Goal: Task Accomplishment & Management: Use online tool/utility

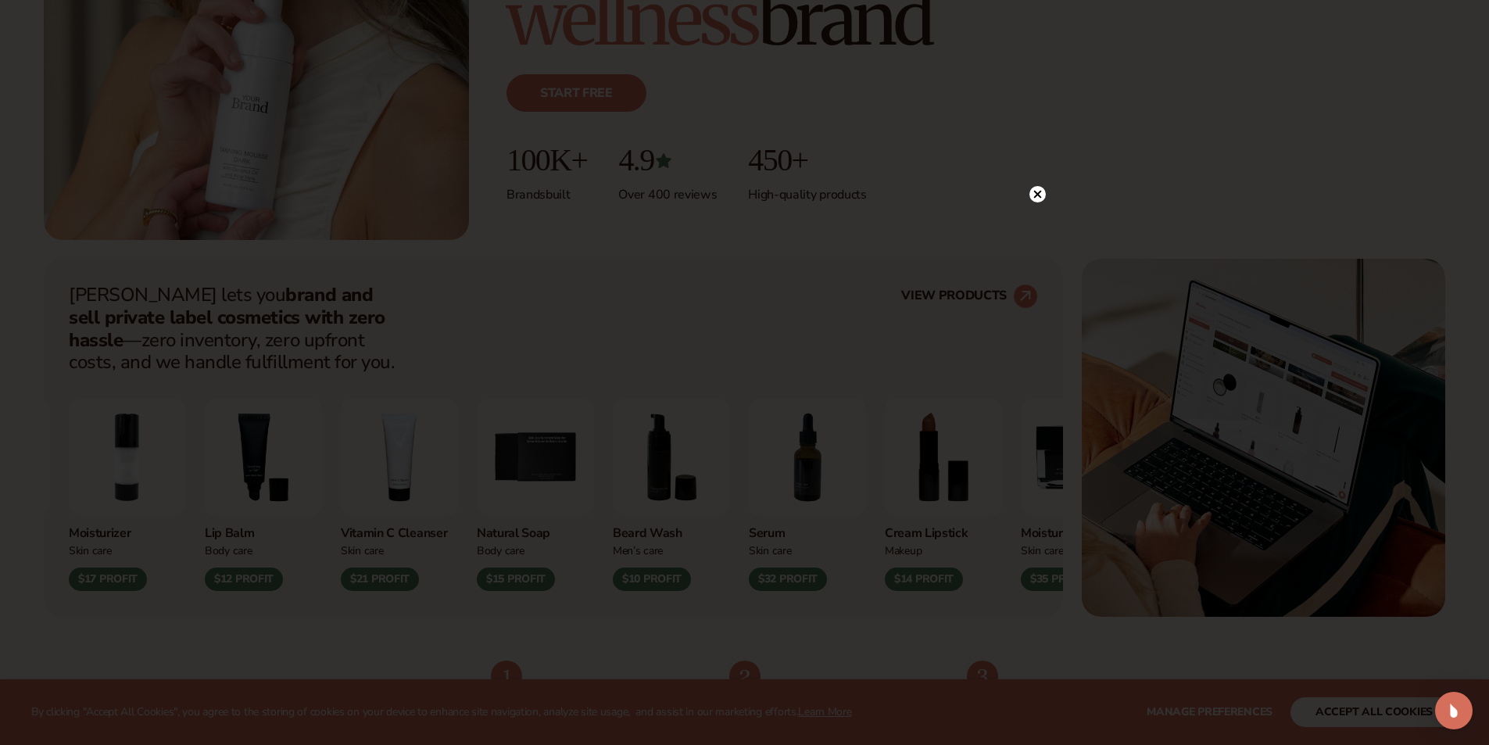
scroll to position [469, 0]
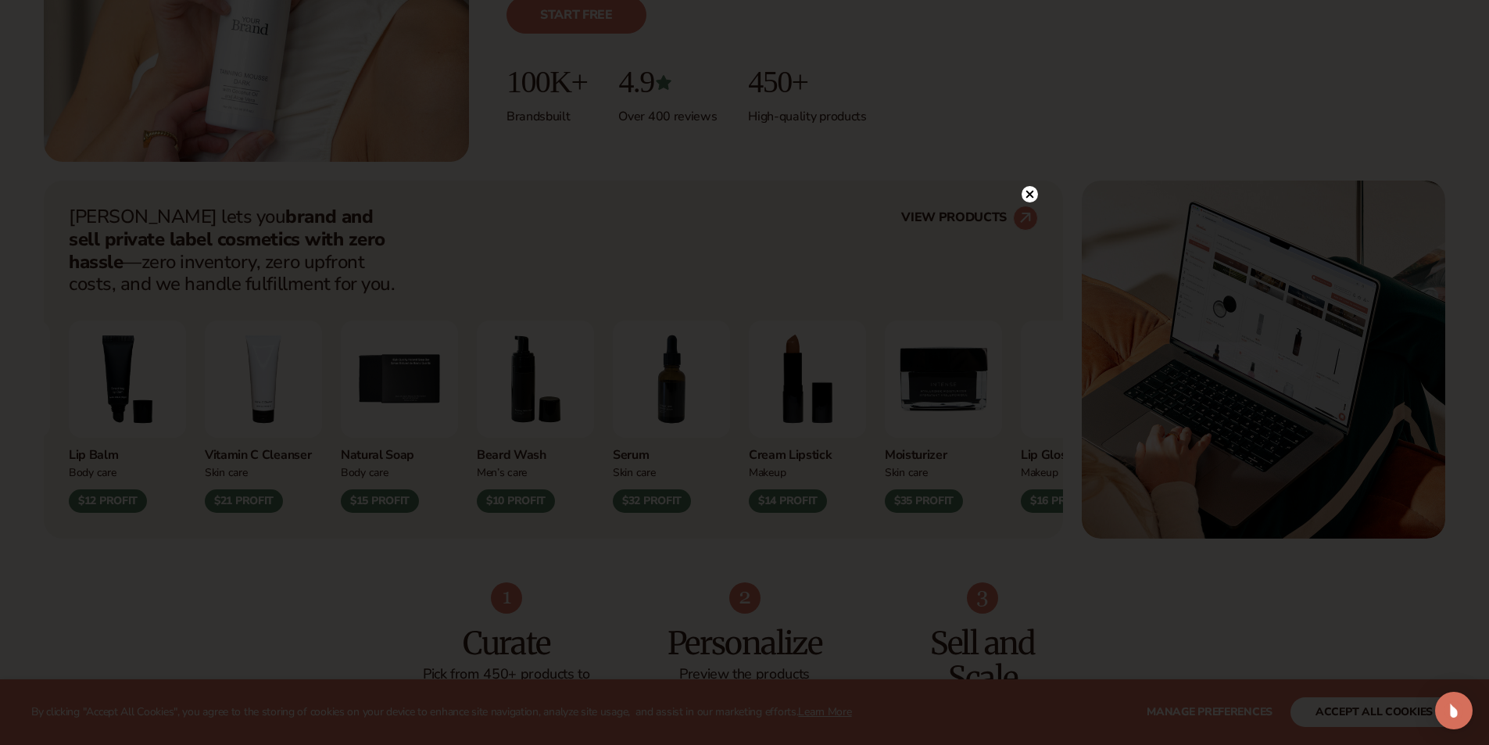
click at [1028, 190] on circle at bounding box center [1029, 194] width 16 height 16
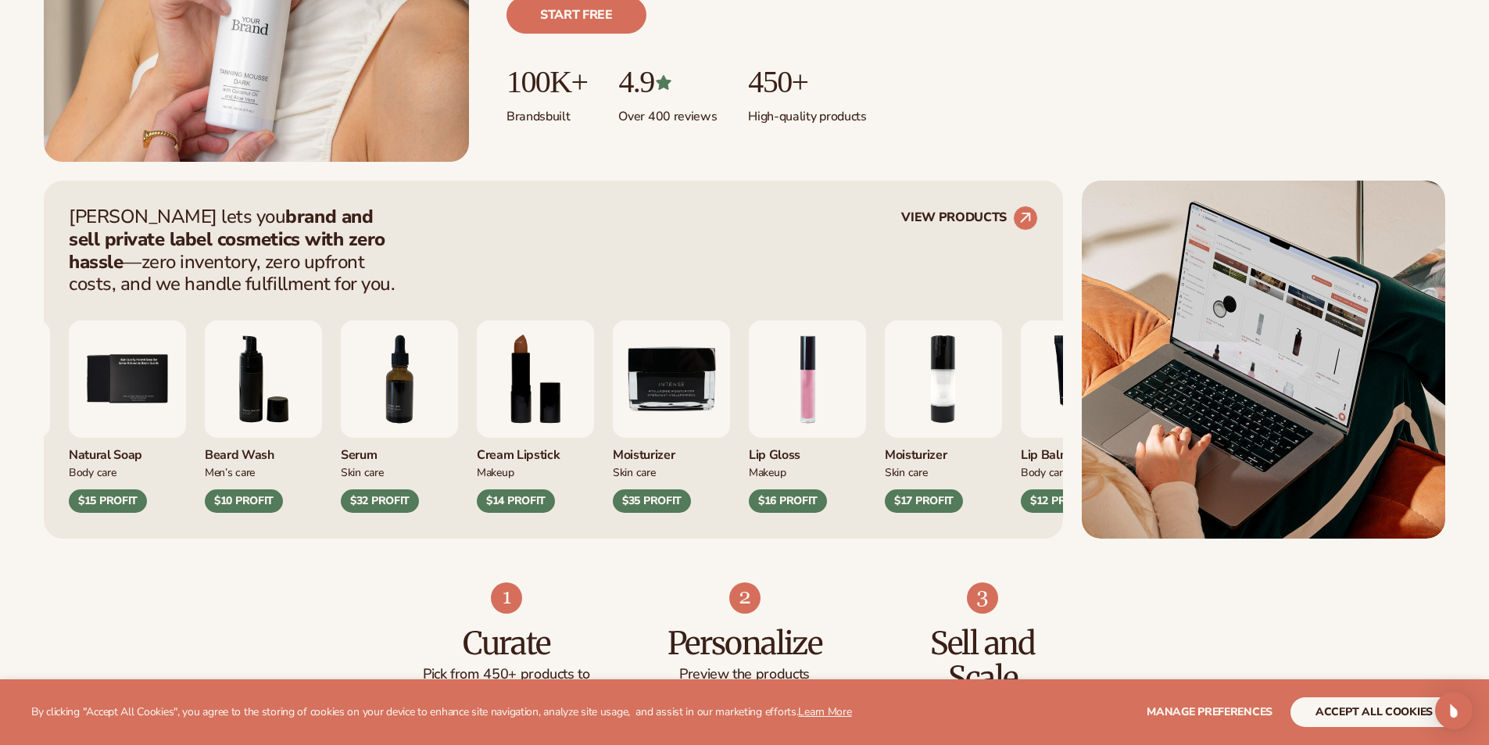
click at [866, 377] on img "1 / 9" at bounding box center [807, 378] width 117 height 117
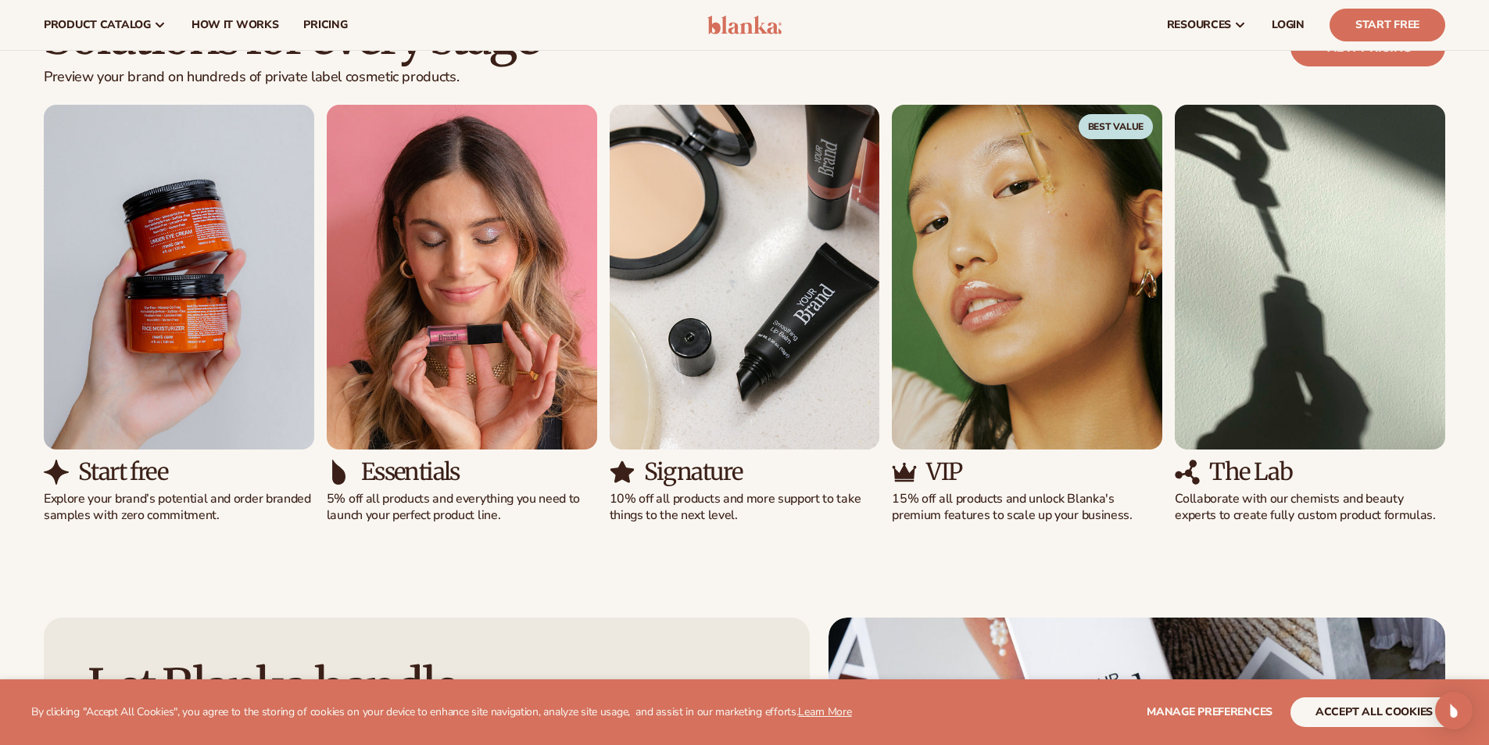
scroll to position [1407, 0]
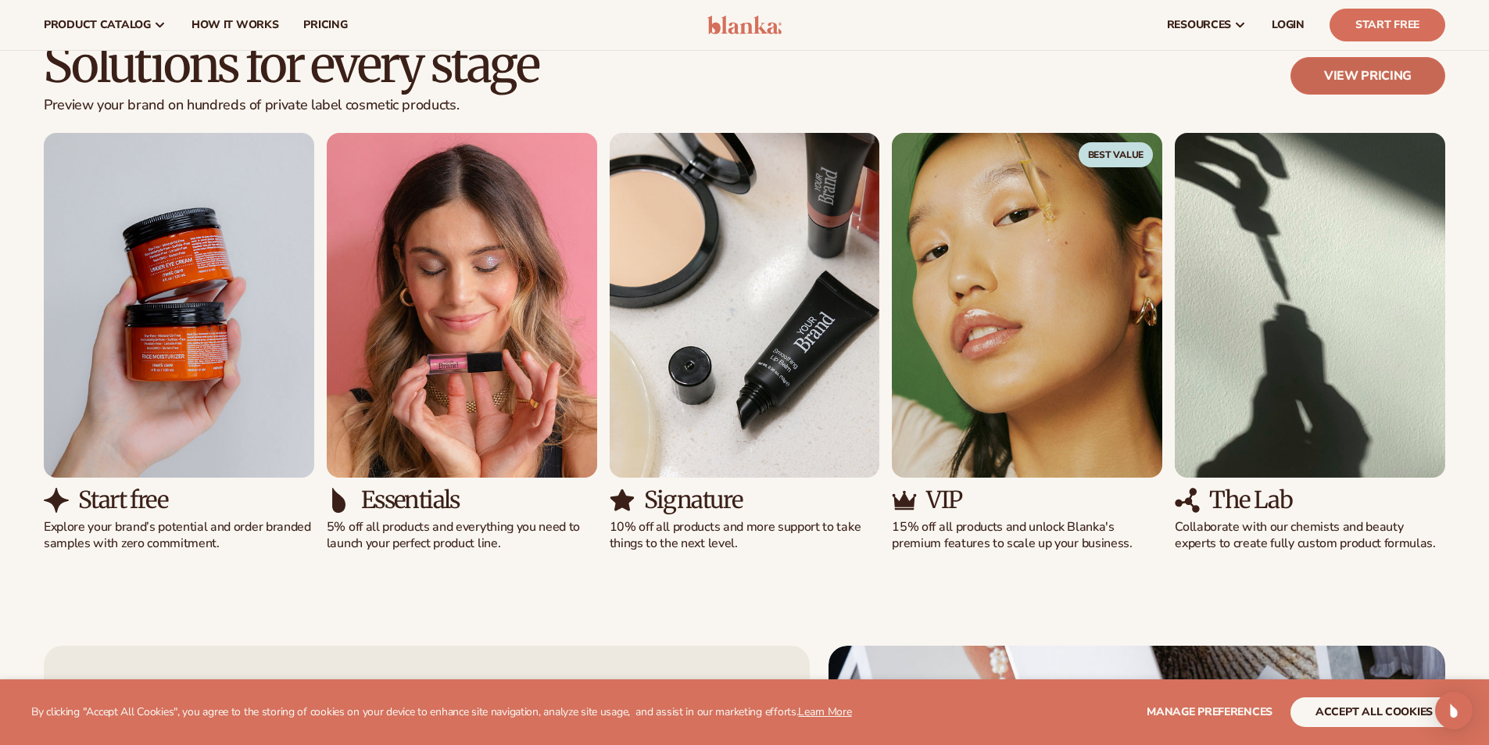
click at [1333, 75] on link "View pricing" at bounding box center [1367, 76] width 155 height 38
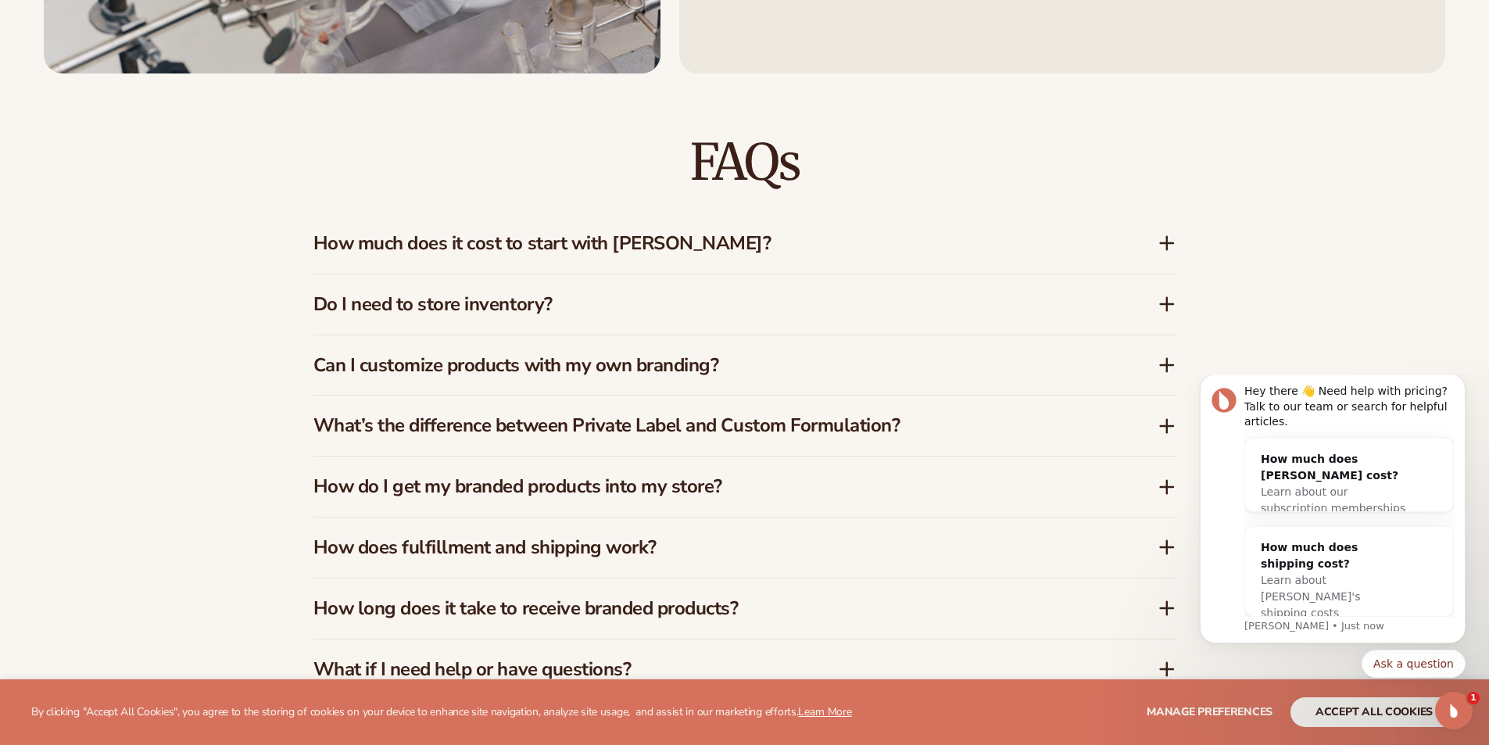
scroll to position [2501, 0]
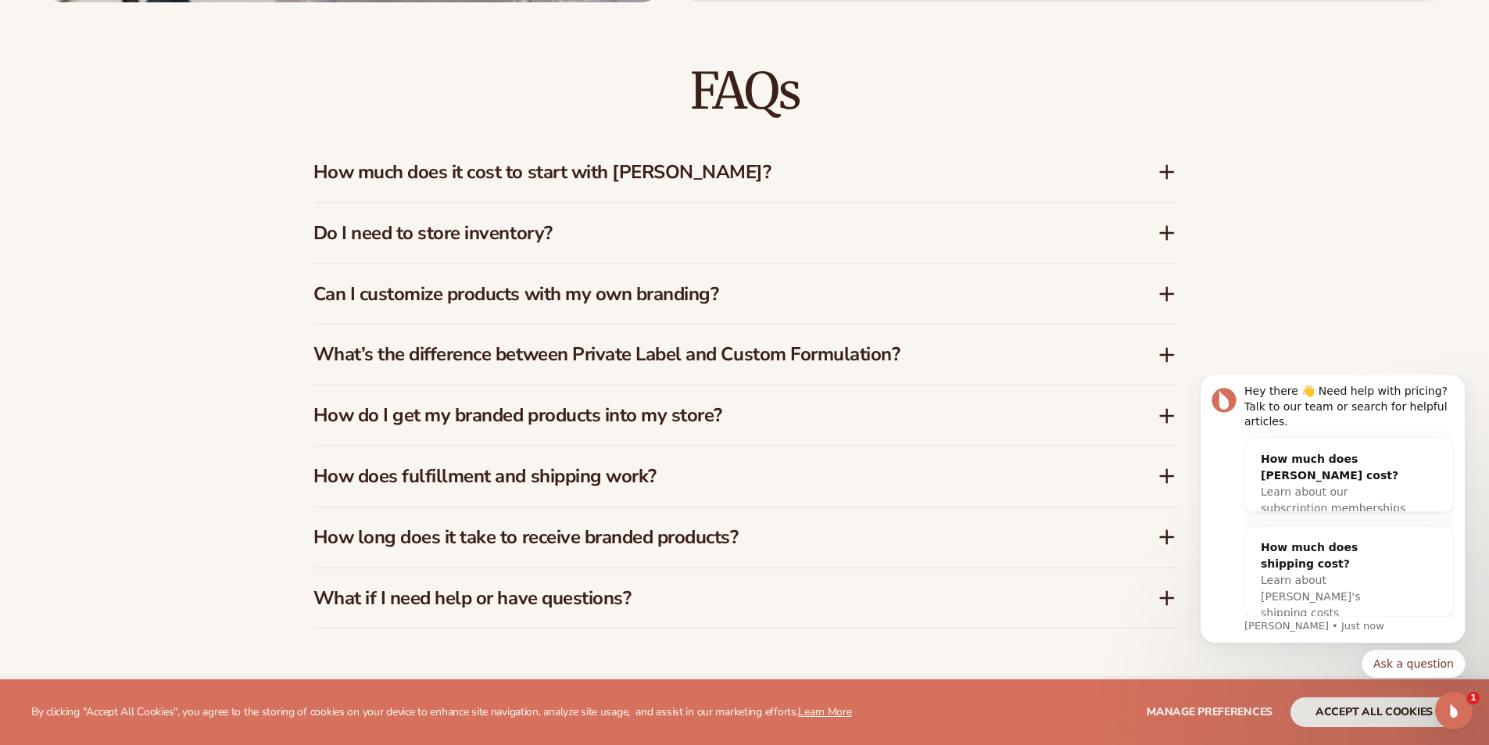
click at [1161, 169] on icon at bounding box center [1166, 172] width 19 height 19
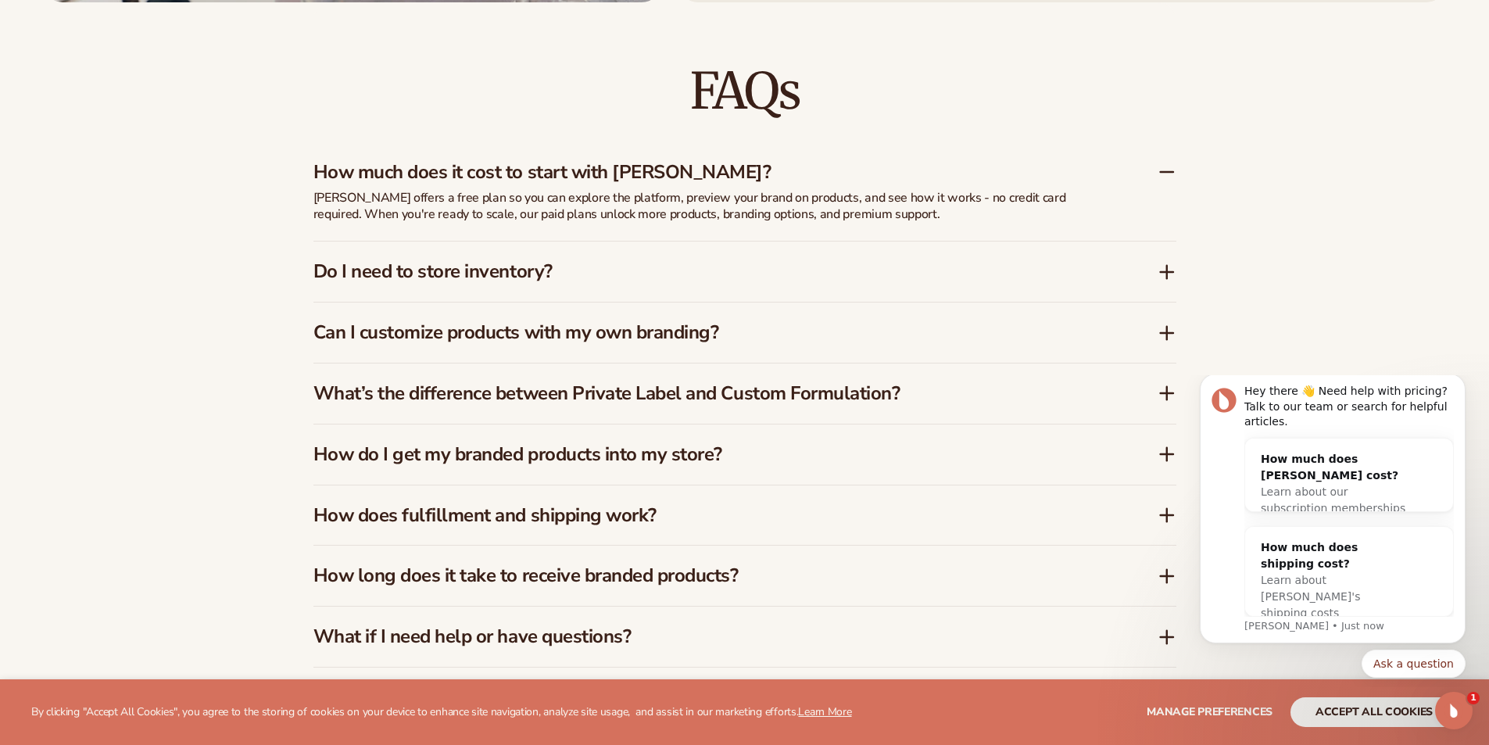
click at [1161, 272] on icon at bounding box center [1167, 272] width 13 height 0
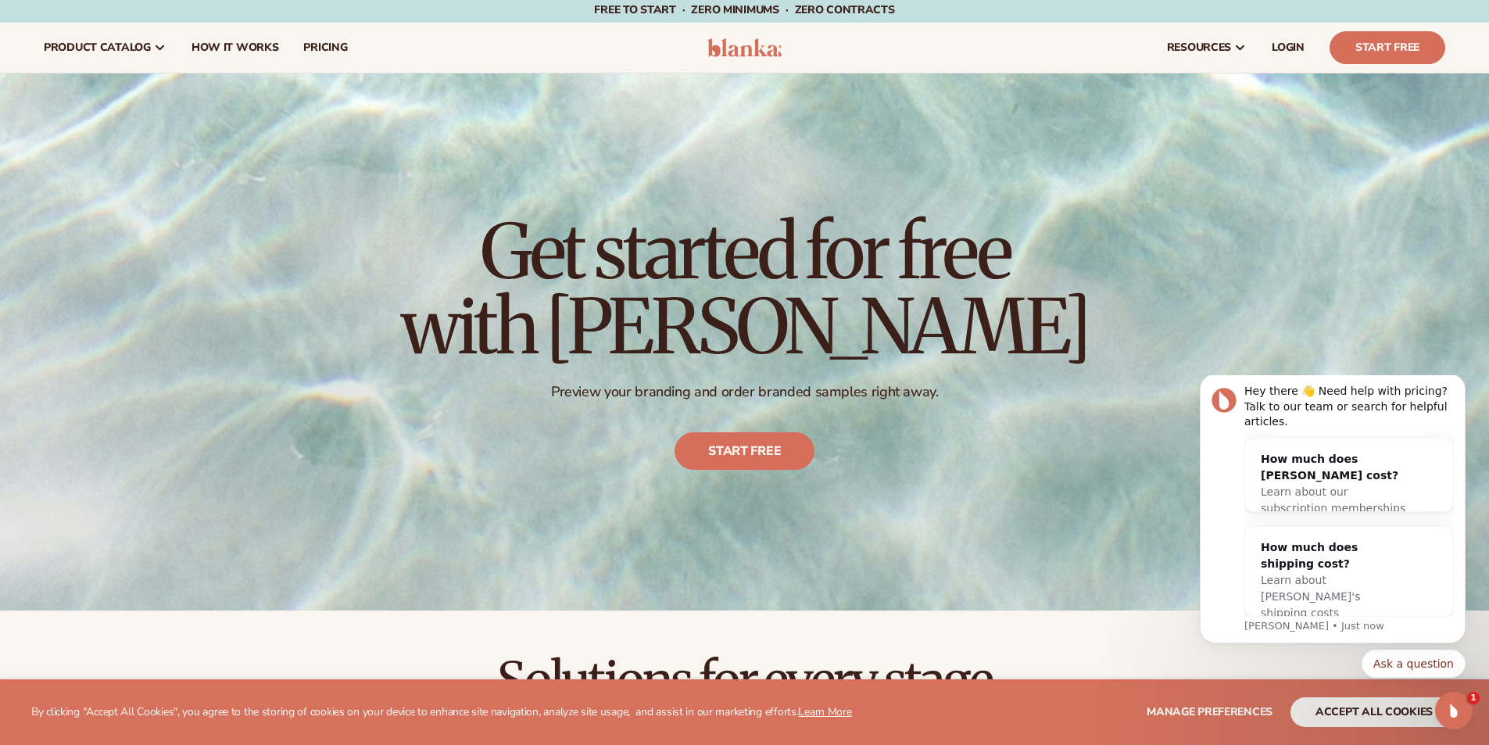
scroll to position [0, 0]
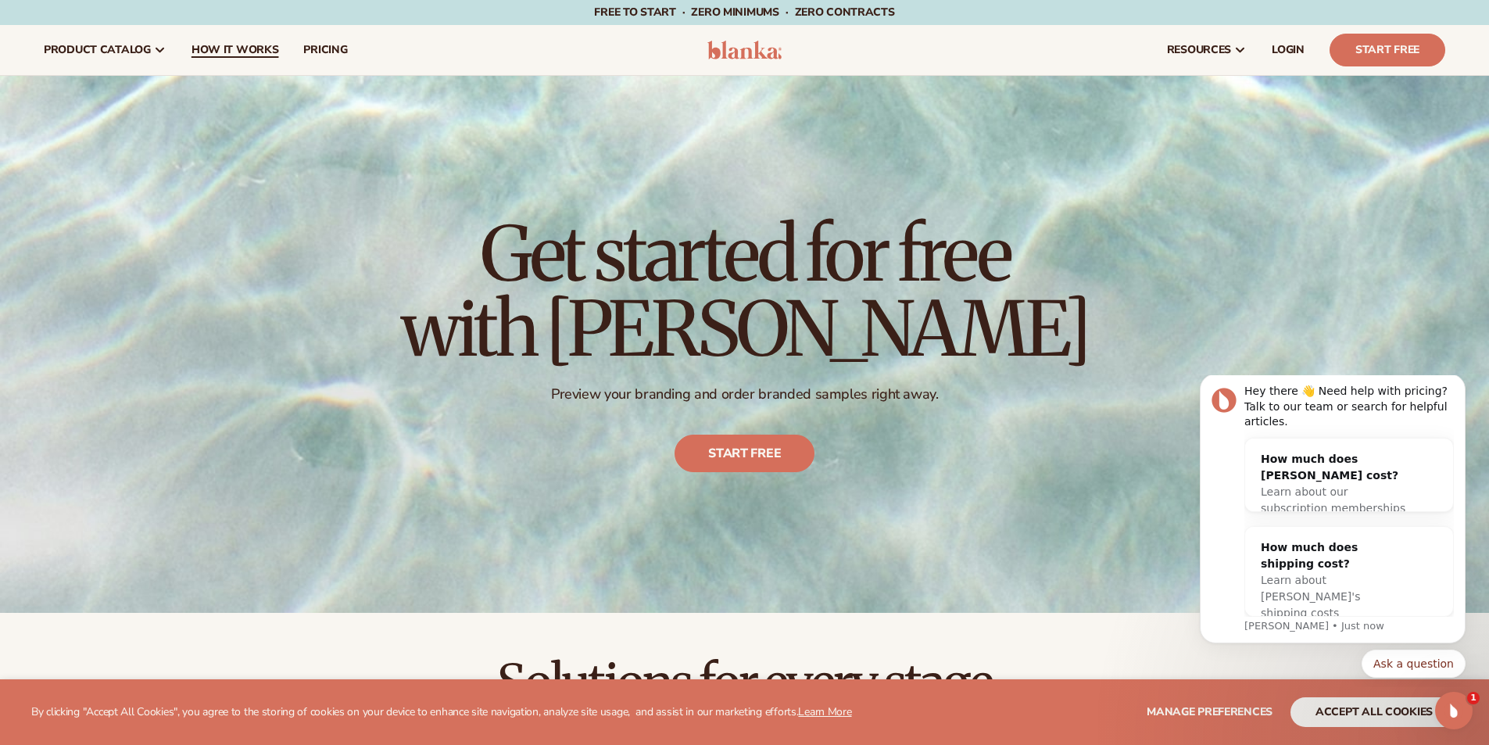
click at [217, 45] on span "How It Works" at bounding box center [235, 50] width 88 height 13
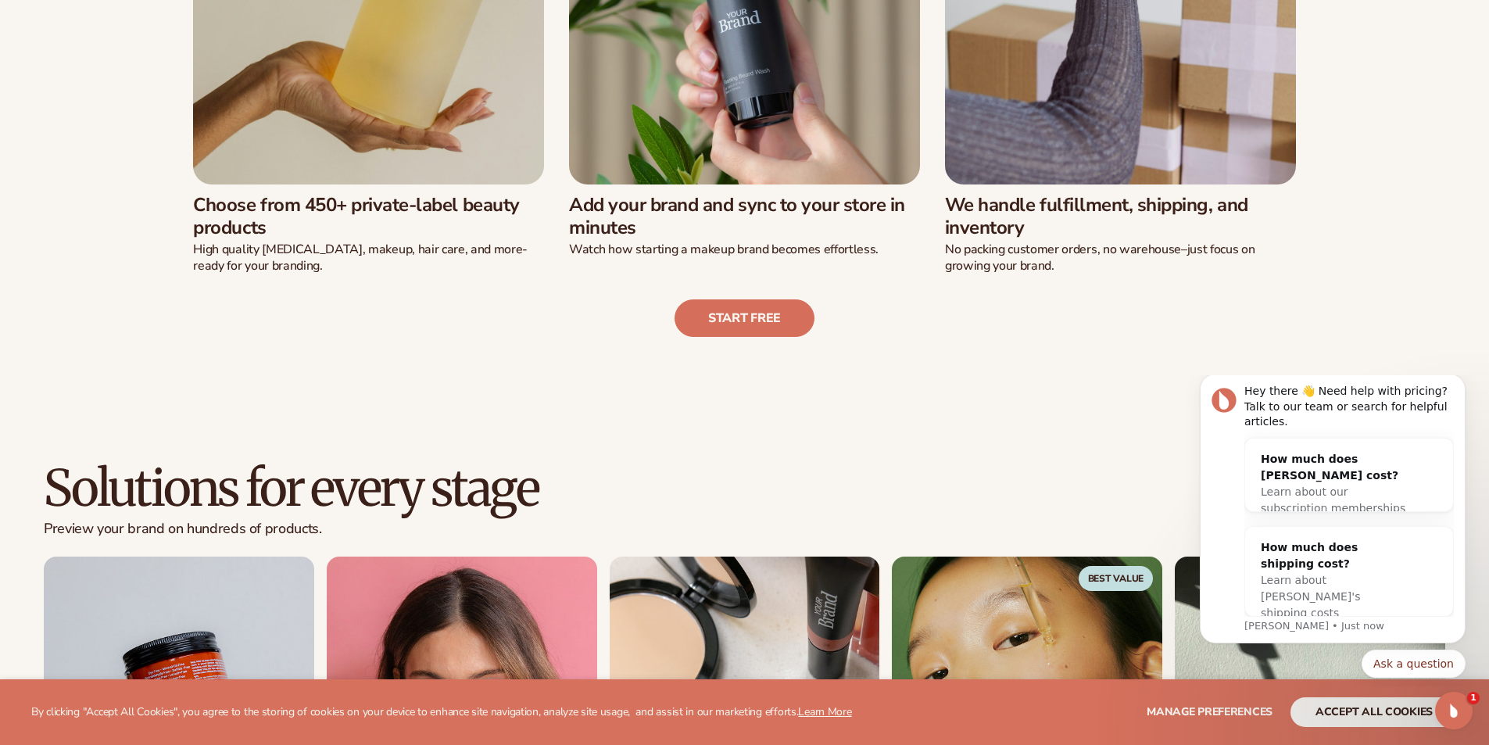
scroll to position [703, 0]
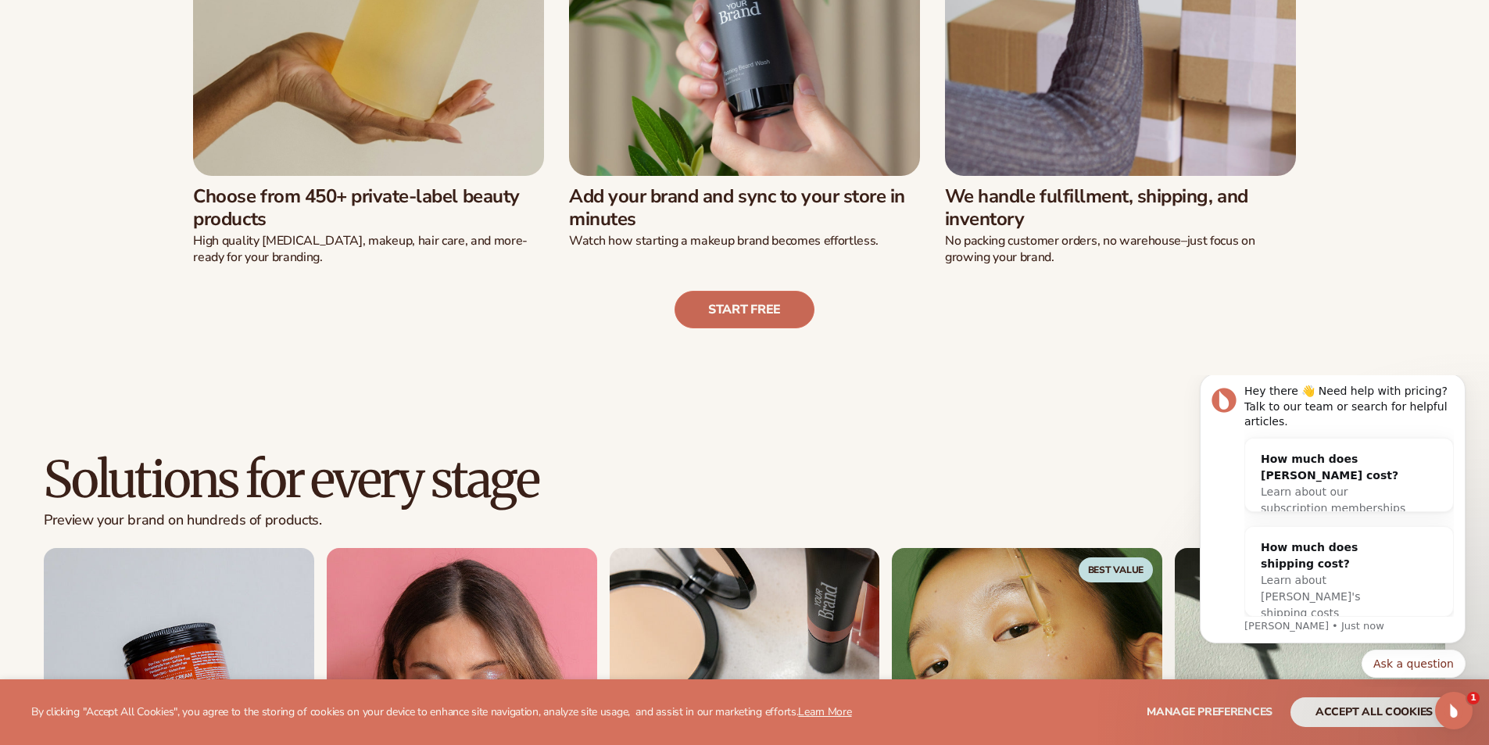
click at [743, 309] on link "Start free" at bounding box center [744, 310] width 140 height 38
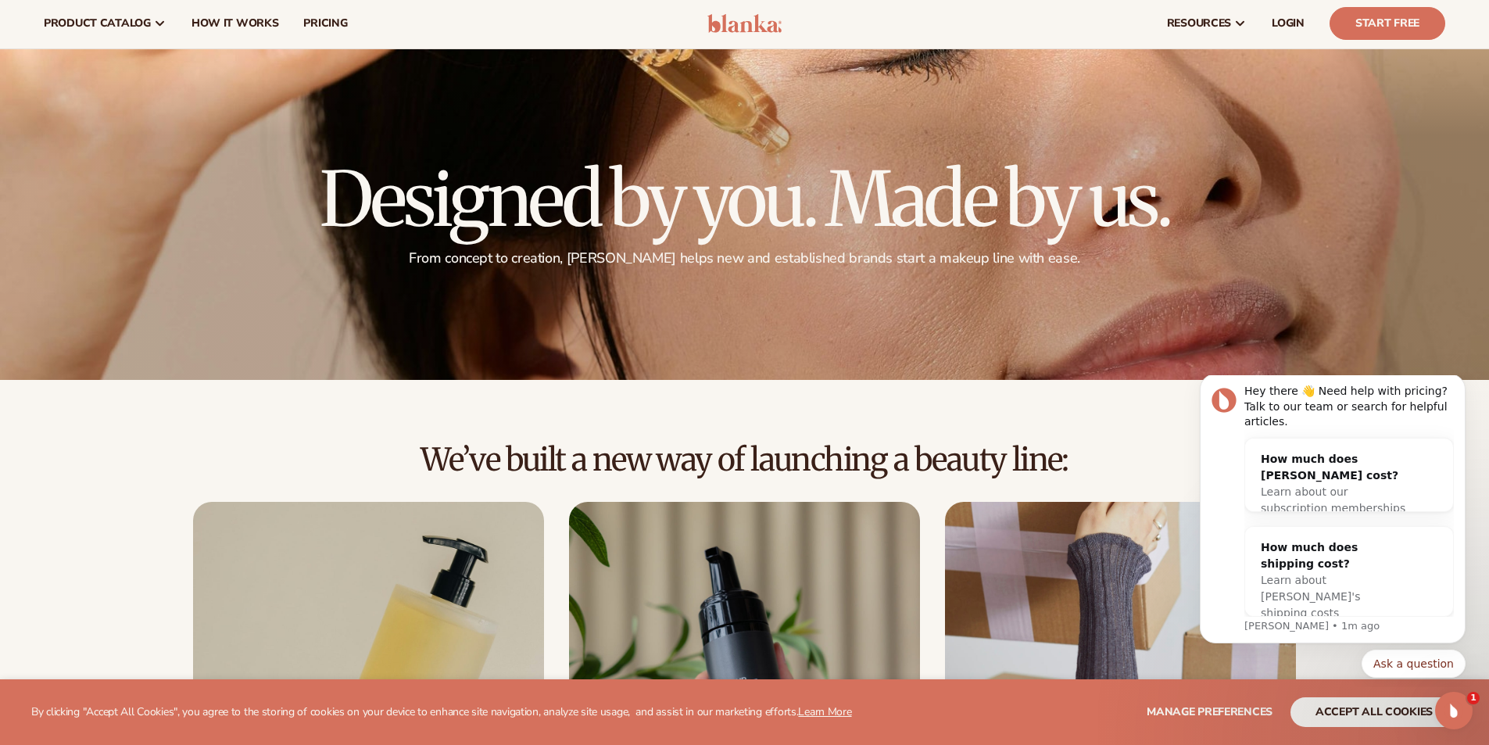
scroll to position [0, 0]
